Goal: Use online tool/utility

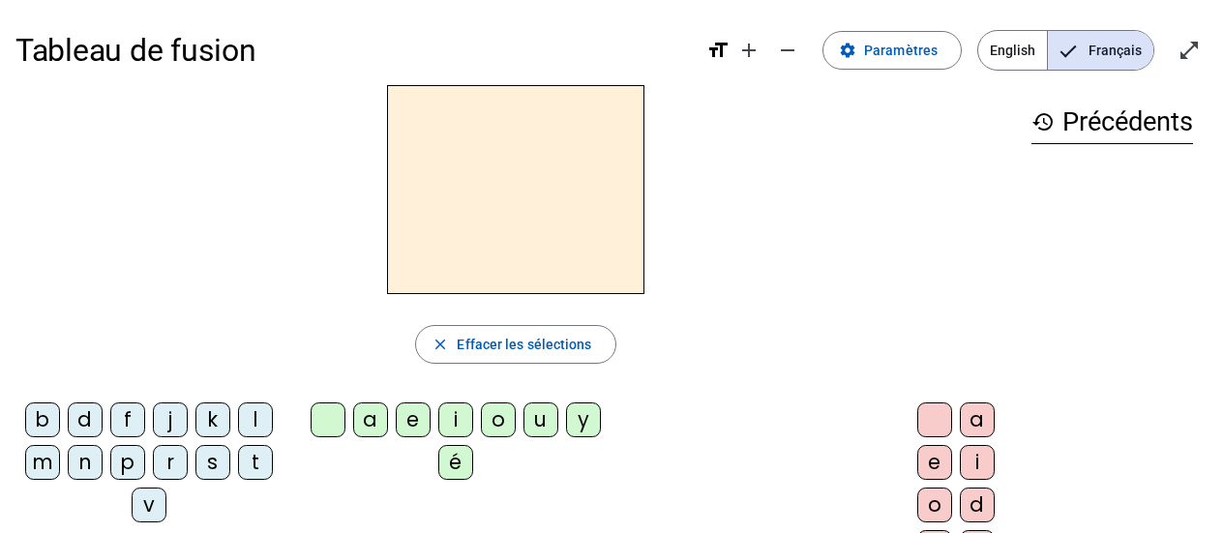
scroll to position [82, 0]
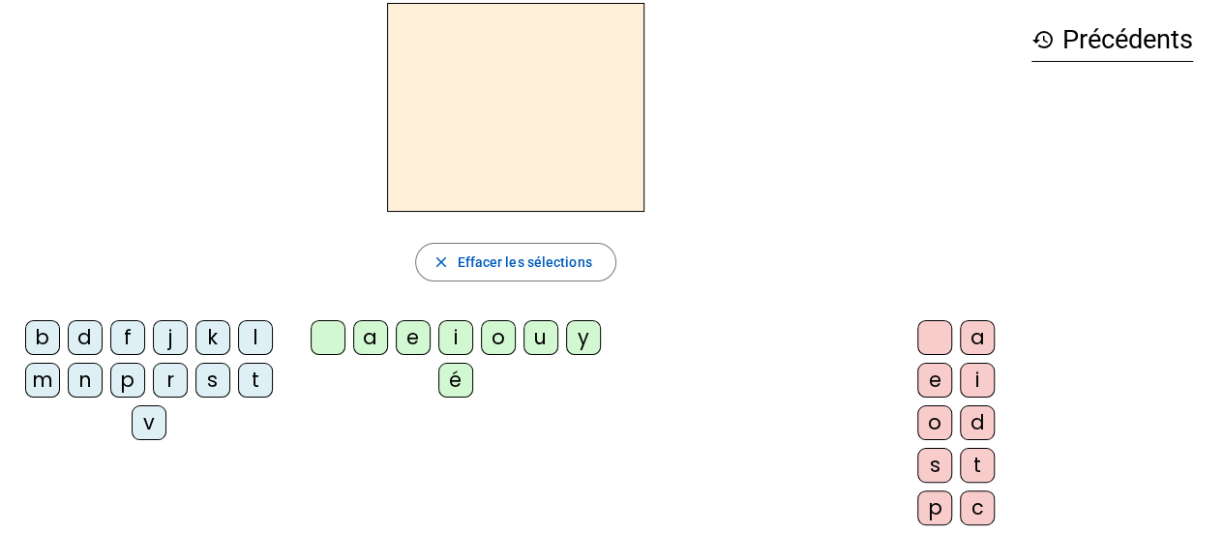
drag, startPoint x: 83, startPoint y: 338, endPoint x: 100, endPoint y: 338, distance: 16.5
click at [83, 338] on div "d" at bounding box center [85, 337] width 35 height 35
click at [529, 339] on div "u" at bounding box center [541, 337] width 35 height 35
click at [263, 375] on div "t" at bounding box center [255, 380] width 35 height 35
click at [372, 335] on div "a" at bounding box center [370, 337] width 35 height 35
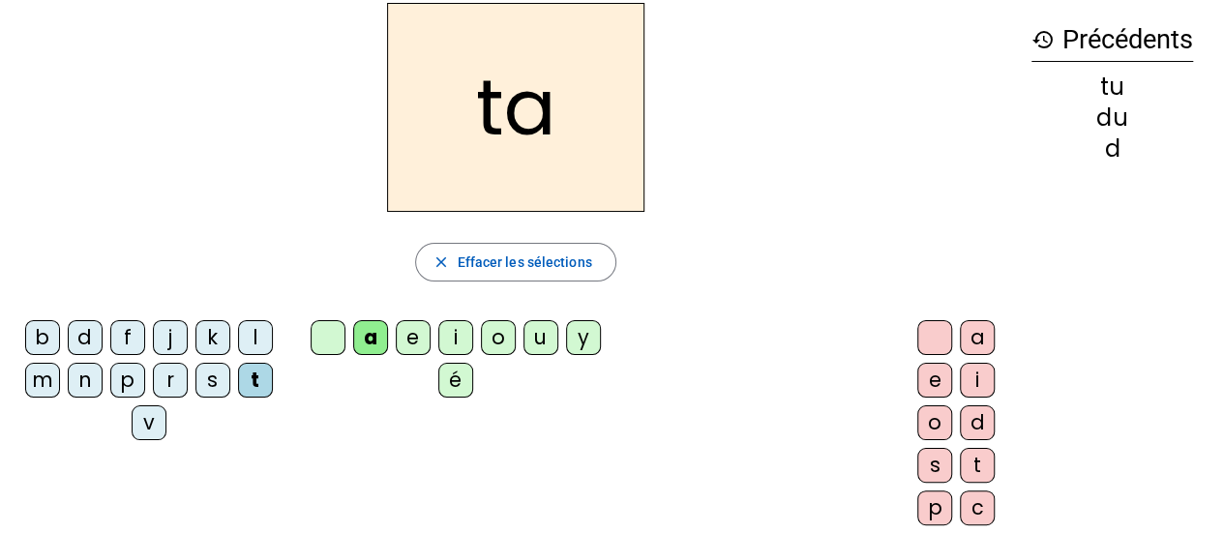
click at [407, 345] on div "e" at bounding box center [413, 337] width 35 height 35
click at [83, 339] on div "d" at bounding box center [85, 337] width 35 height 35
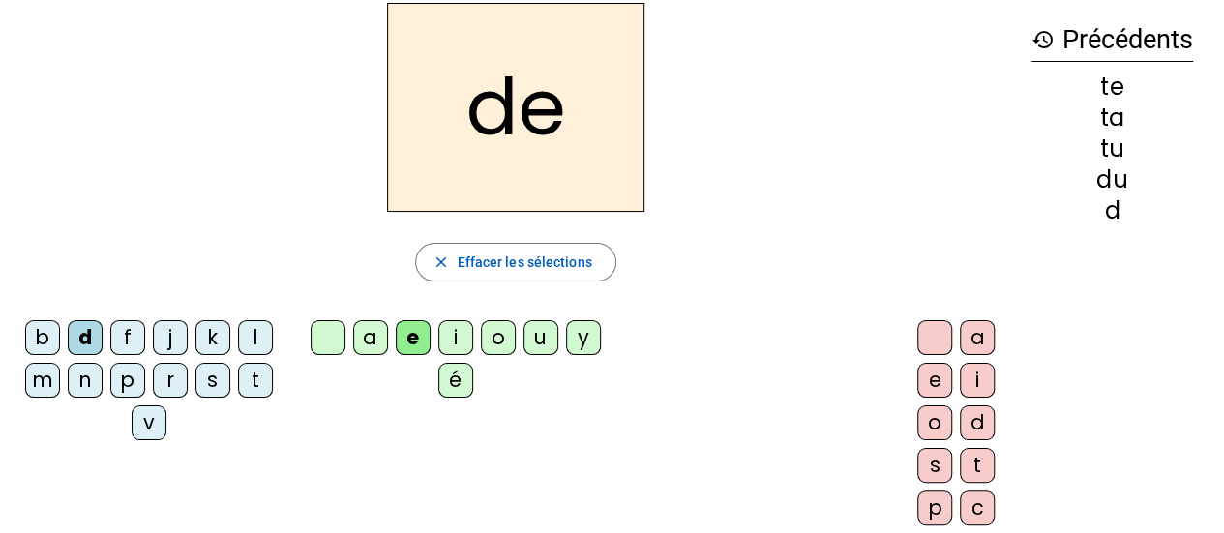
click at [174, 340] on div "j" at bounding box center [170, 337] width 35 height 35
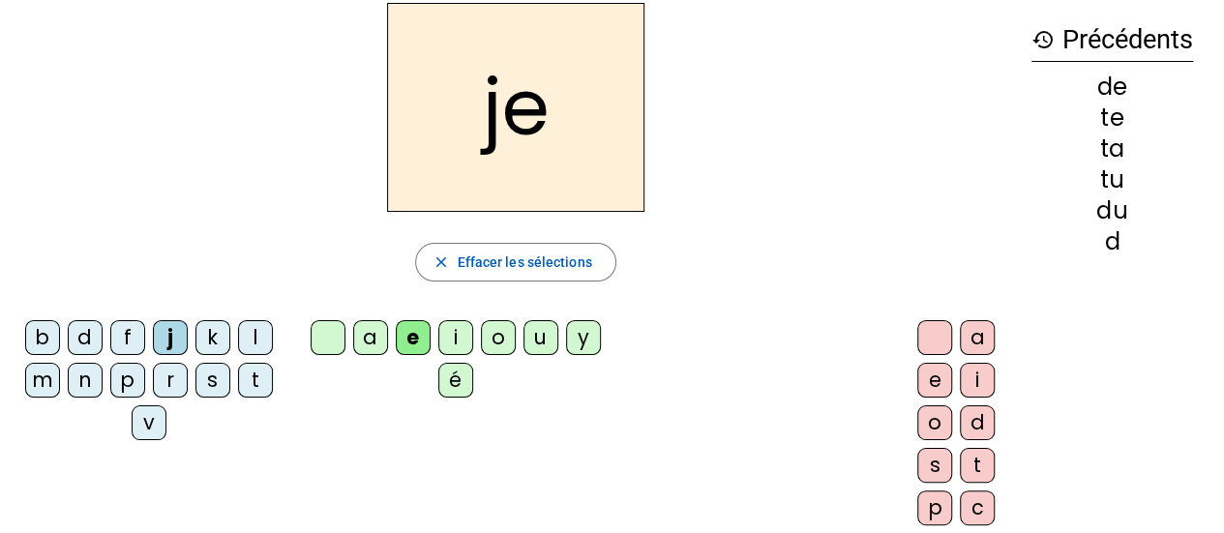
click at [43, 378] on div "m" at bounding box center [42, 380] width 35 height 35
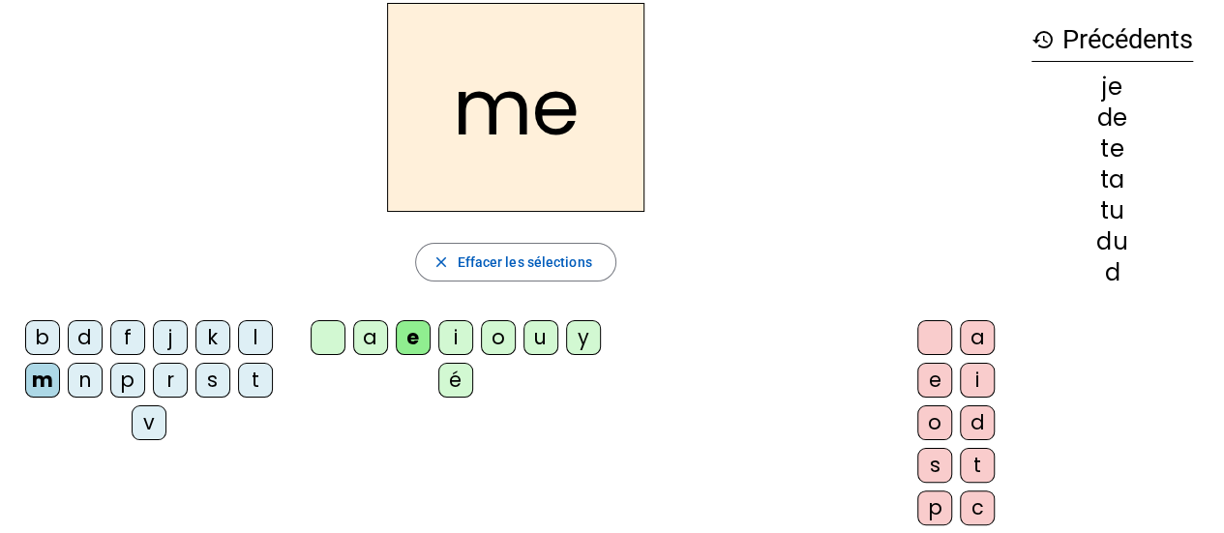
click at [376, 338] on div "a" at bounding box center [370, 337] width 35 height 35
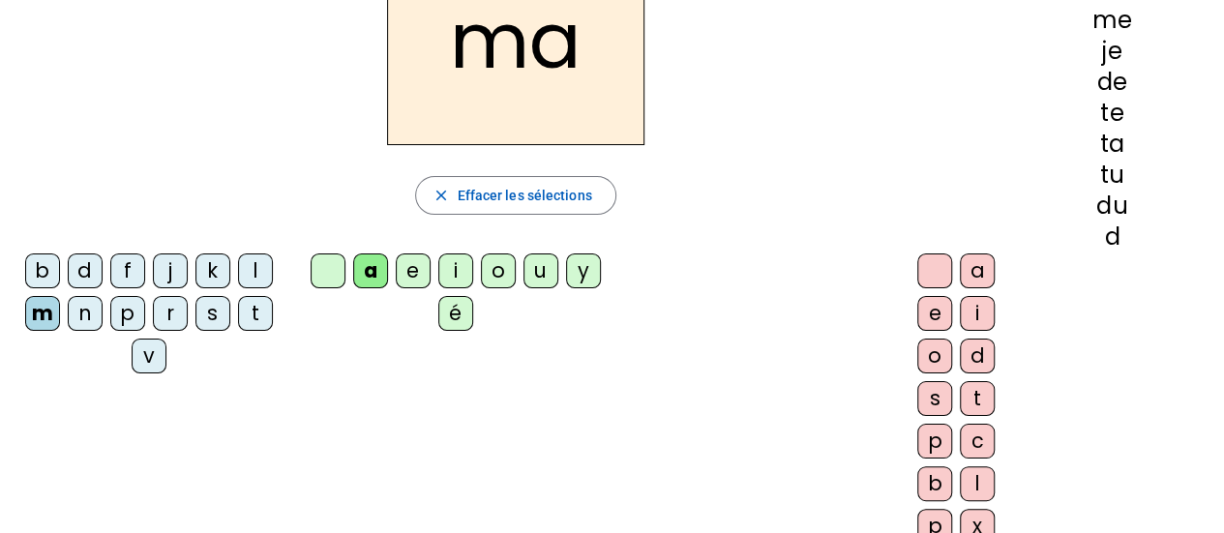
scroll to position [179, 0]
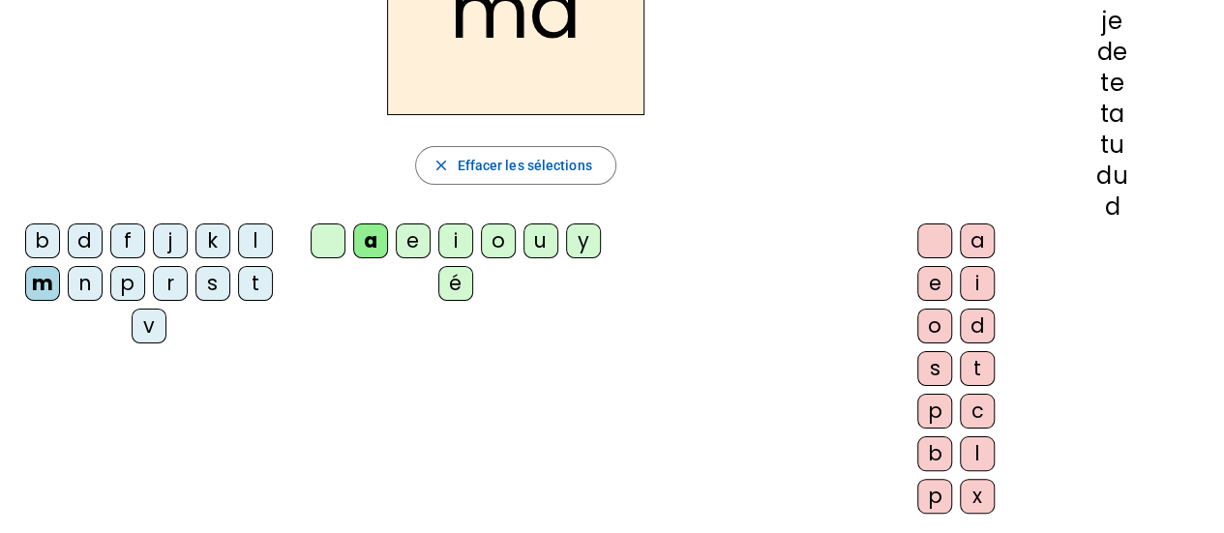
click at [970, 442] on div "l" at bounding box center [977, 454] width 35 height 35
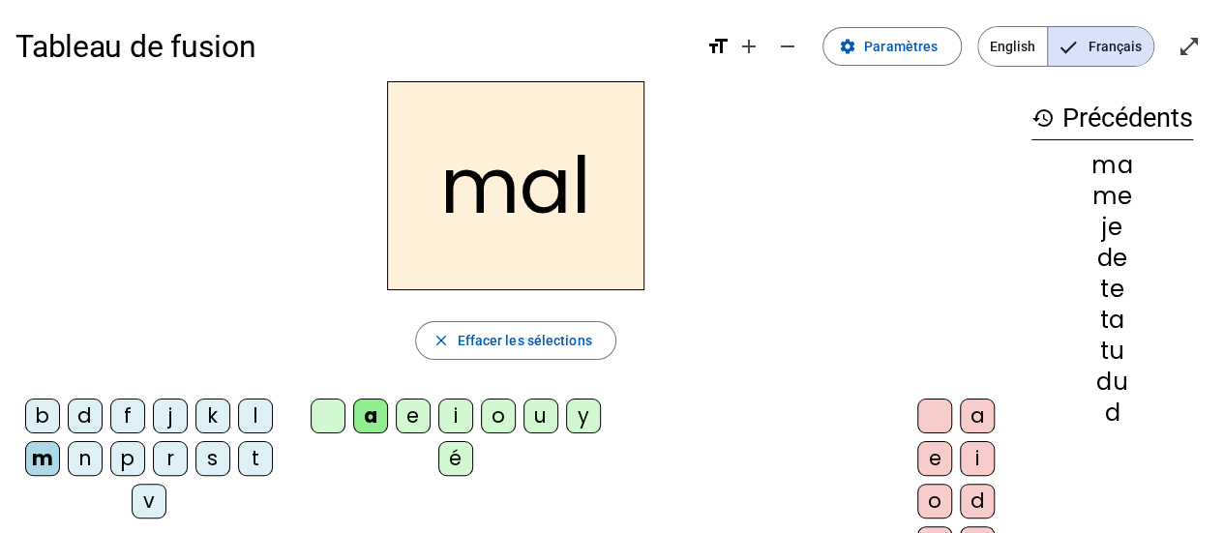
scroll to position [0, 0]
